Goal: Task Accomplishment & Management: Manage account settings

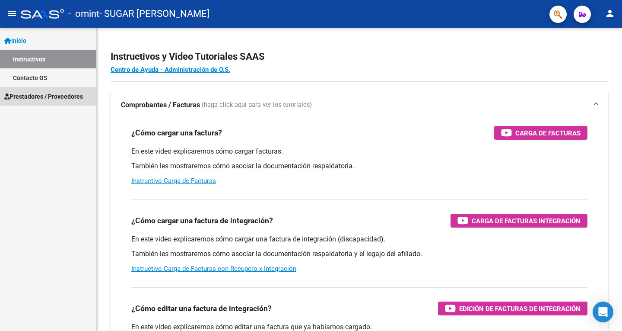
click at [63, 94] on span "Prestadores / Proveedores" at bounding box center [43, 97] width 79 height 10
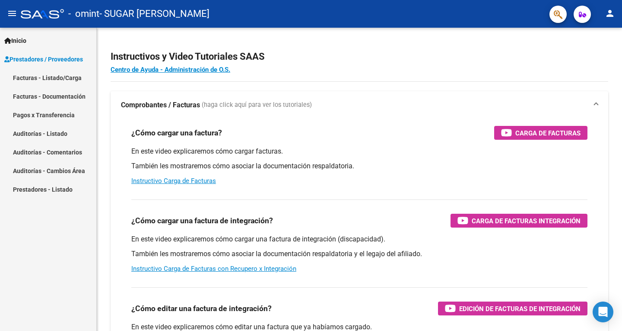
click at [612, 16] on mat-icon "person" at bounding box center [610, 13] width 10 height 10
click at [578, 35] on mat-icon "person" at bounding box center [578, 36] width 10 height 10
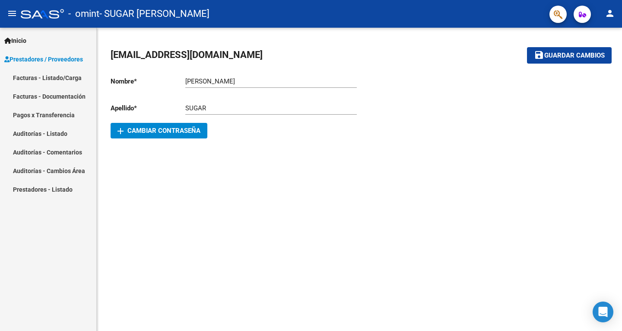
click at [611, 9] on mat-icon "person" at bounding box center [610, 13] width 10 height 10
click at [590, 64] on button "exit_to_app Salir" at bounding box center [592, 57] width 53 height 21
